Goal: Task Accomplishment & Management: Use online tool/utility

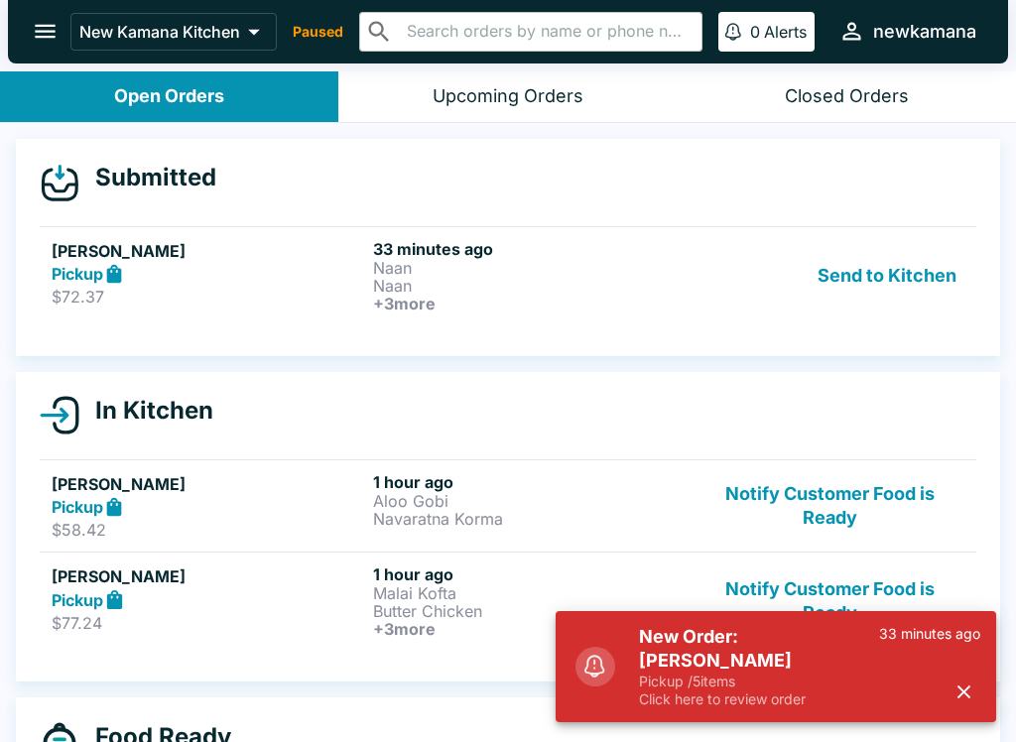
click at [912, 275] on button "Send to Kitchen" at bounding box center [887, 275] width 155 height 73
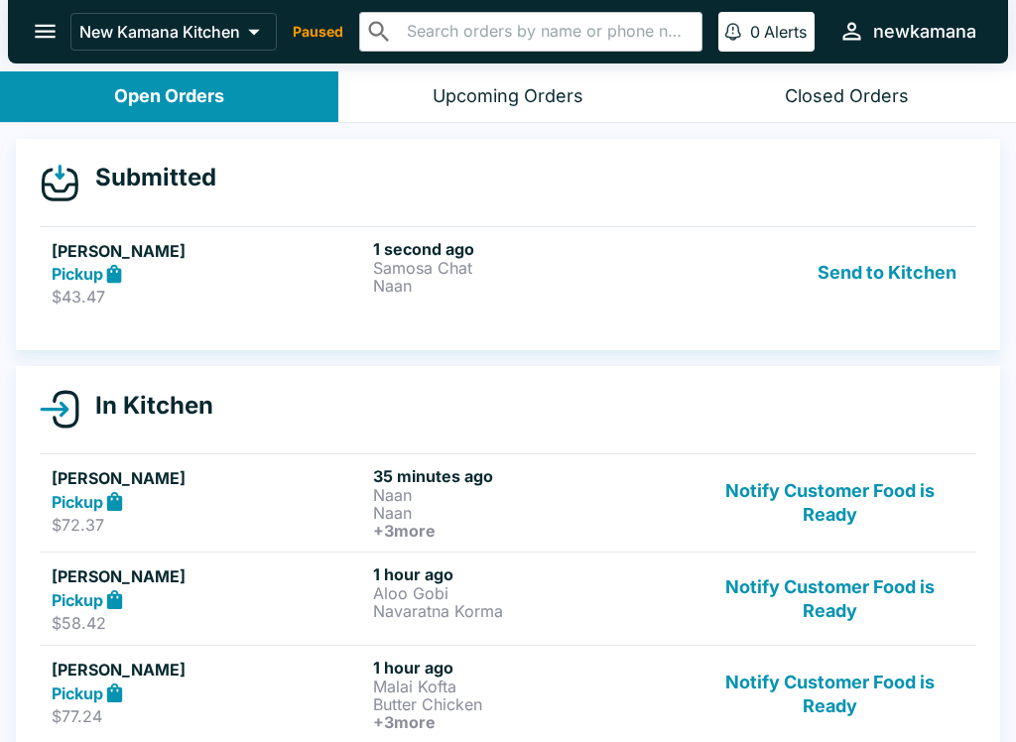
click at [607, 283] on p "Naan" at bounding box center [530, 286] width 314 height 18
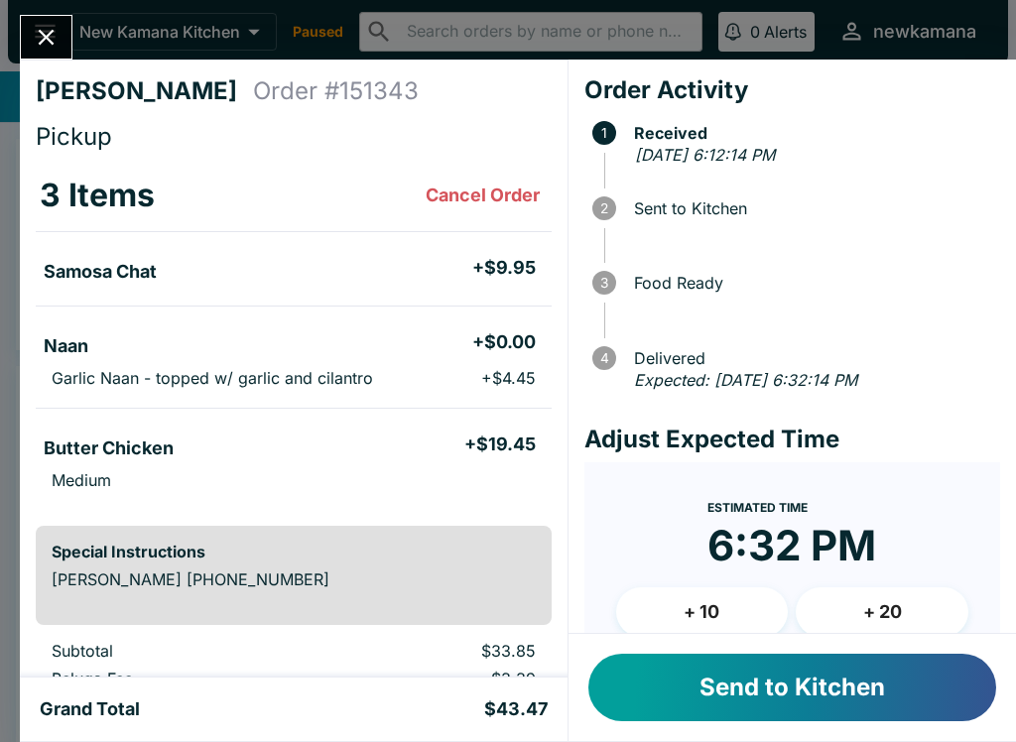
click at [891, 600] on button "+ 20" at bounding box center [882, 612] width 173 height 50
click at [843, 687] on button "Send to Kitchen" at bounding box center [792, 687] width 408 height 67
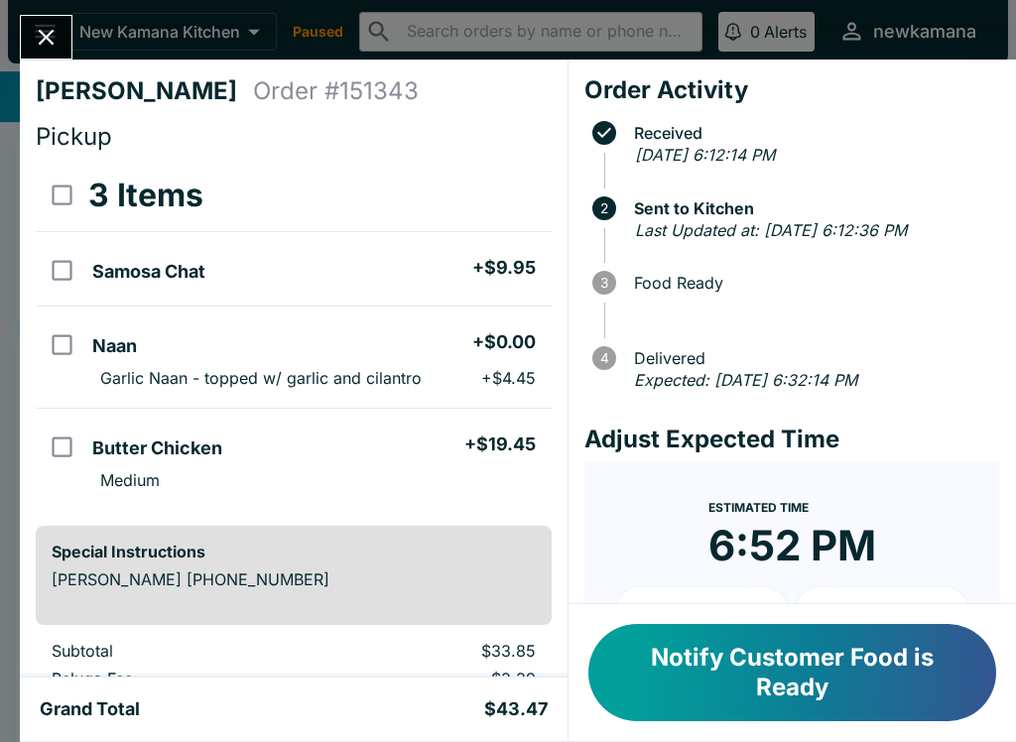
click at [684, 665] on button "Notify Customer Food is Ready" at bounding box center [792, 672] width 408 height 97
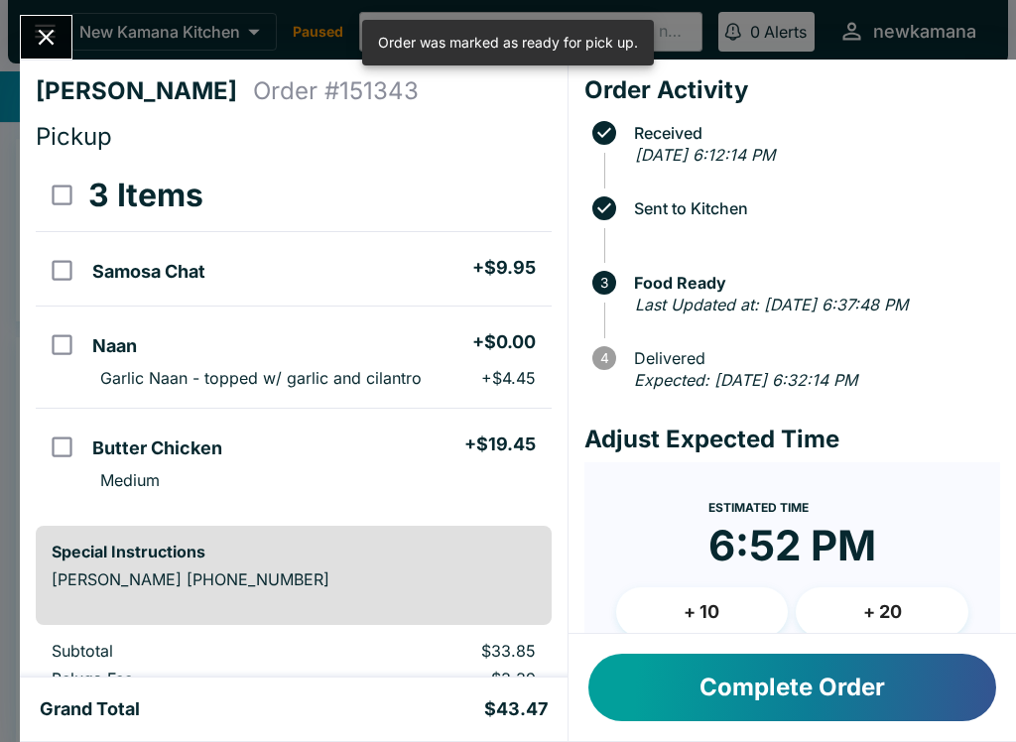
click at [37, 35] on icon "Close" at bounding box center [46, 37] width 27 height 27
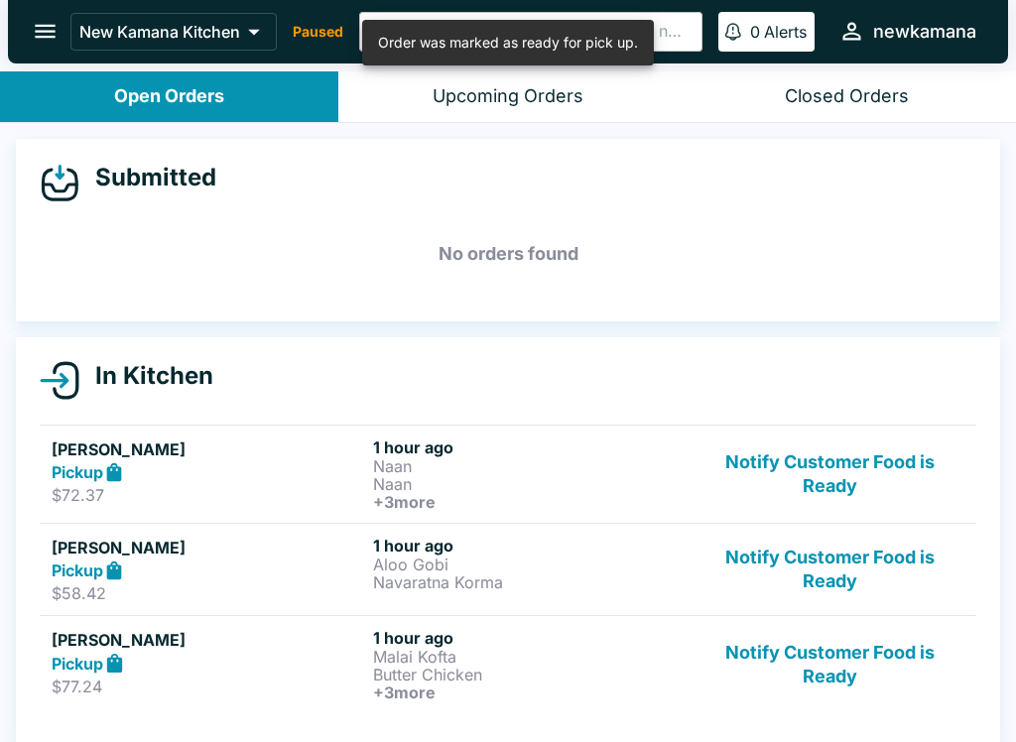
click at [488, 80] on button "Upcoming Orders" at bounding box center [507, 96] width 338 height 51
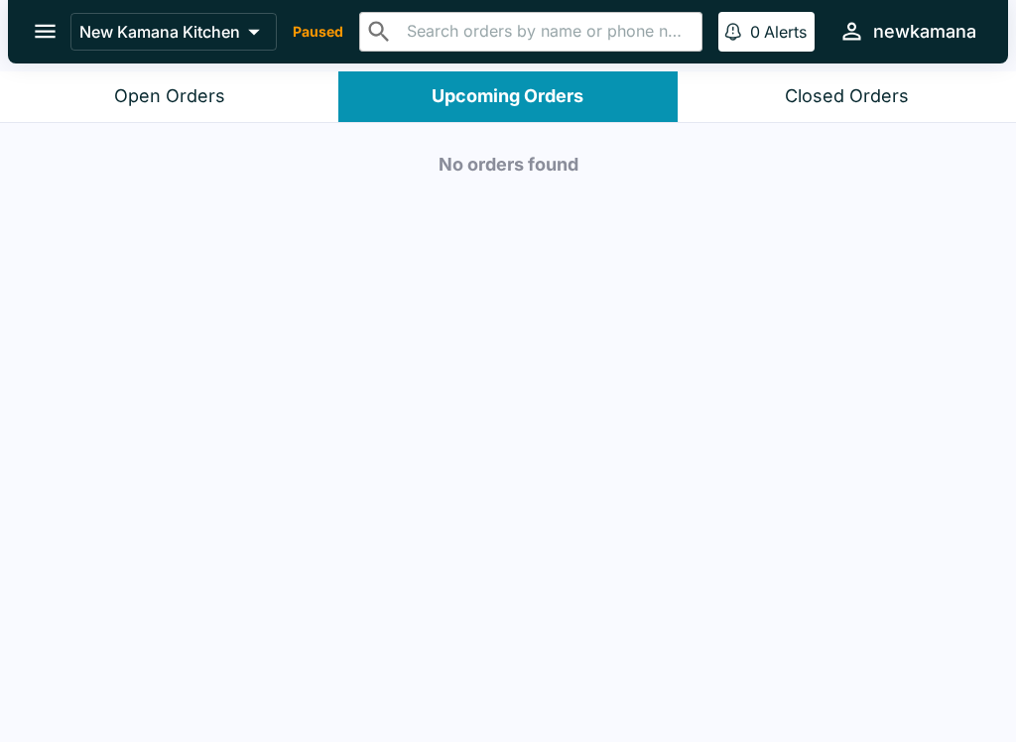
click at [242, 102] on button "Open Orders" at bounding box center [169, 96] width 338 height 51
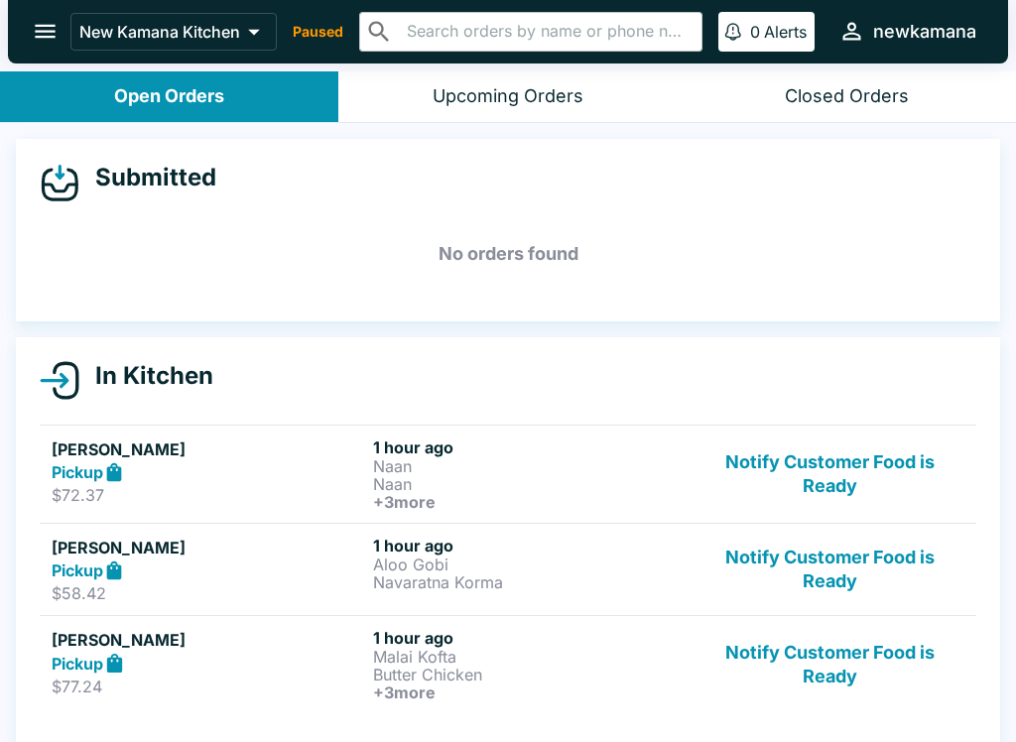
click at [487, 735] on div "In Kitchen [PERSON_NAME] Pickup $72.37 1 hour ago Naan Naan + 3 more Notify Cus…" at bounding box center [508, 541] width 984 height 409
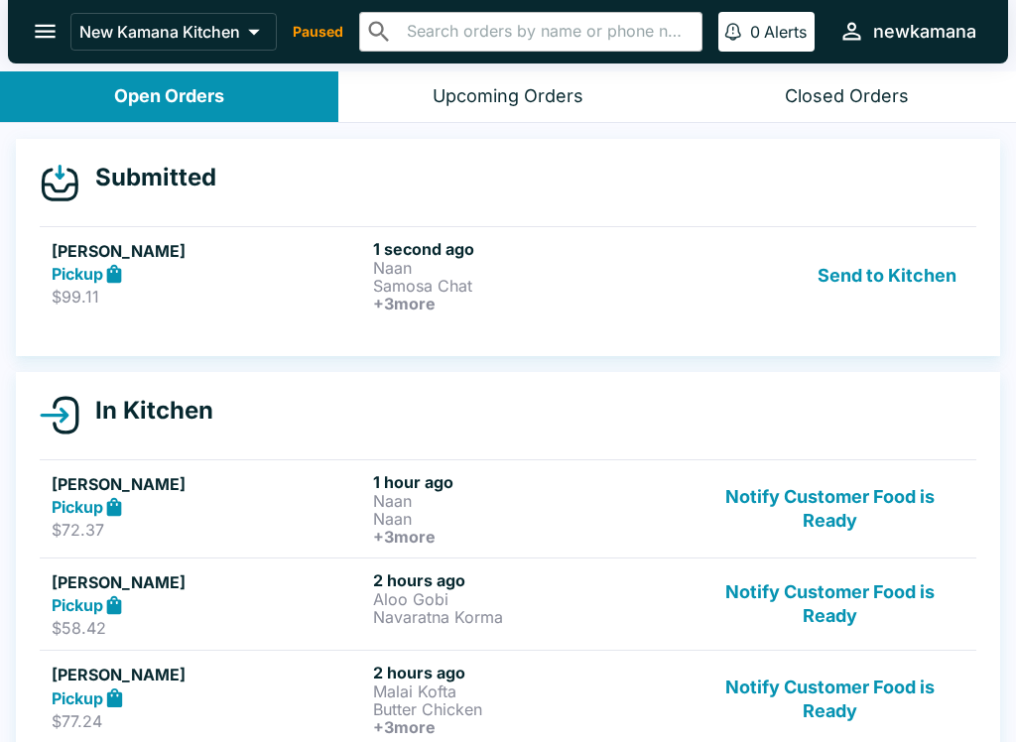
click at [678, 273] on p "Naan" at bounding box center [530, 268] width 314 height 18
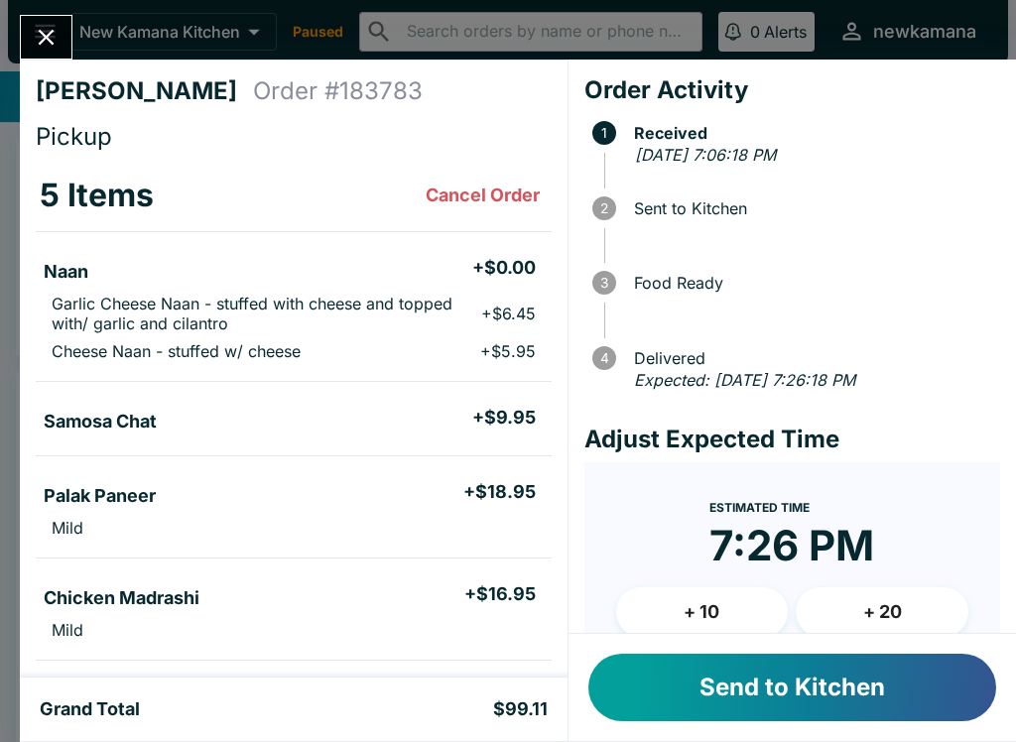
click at [885, 604] on button "+ 20" at bounding box center [882, 612] width 173 height 50
click at [907, 679] on button "Send to Kitchen" at bounding box center [792, 687] width 408 height 67
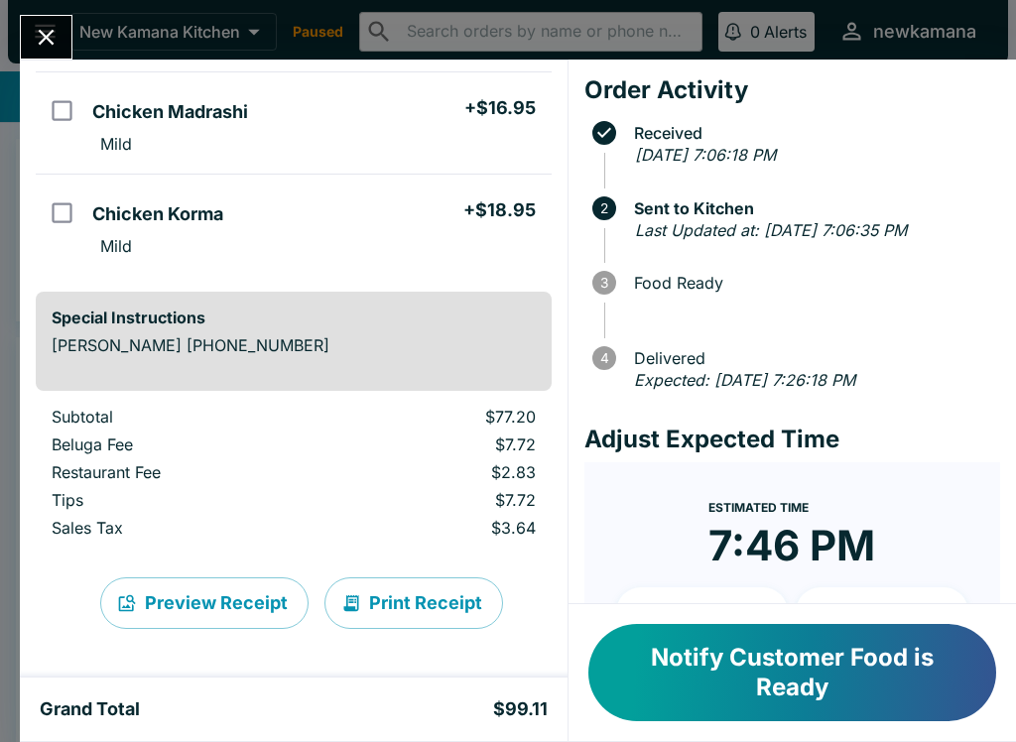
scroll to position [486, 0]
click at [748, 674] on button "Notify Customer Food is Ready" at bounding box center [792, 672] width 408 height 97
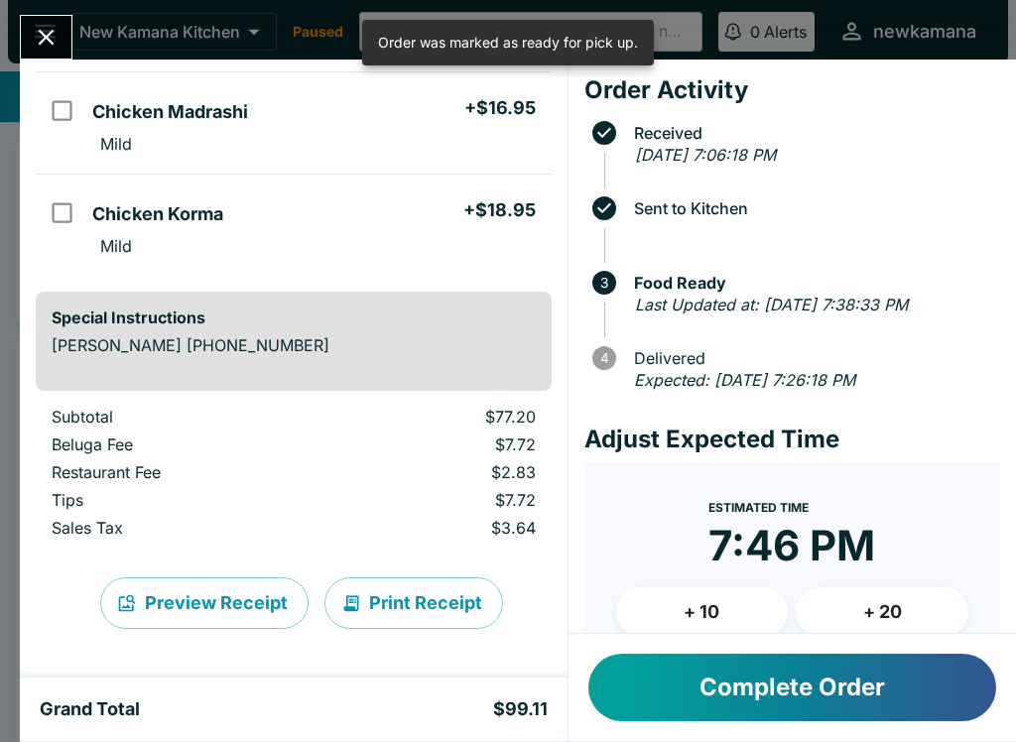
click at [760, 693] on button "Complete Order" at bounding box center [792, 687] width 408 height 67
